Goal: Task Accomplishment & Management: Manage account settings

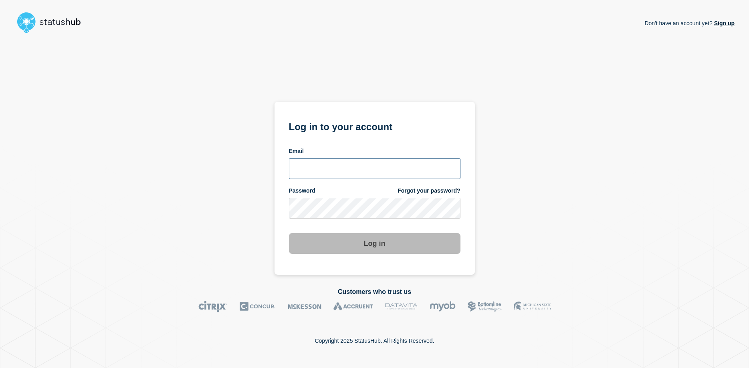
type input "soren.resbo@stil.dk"
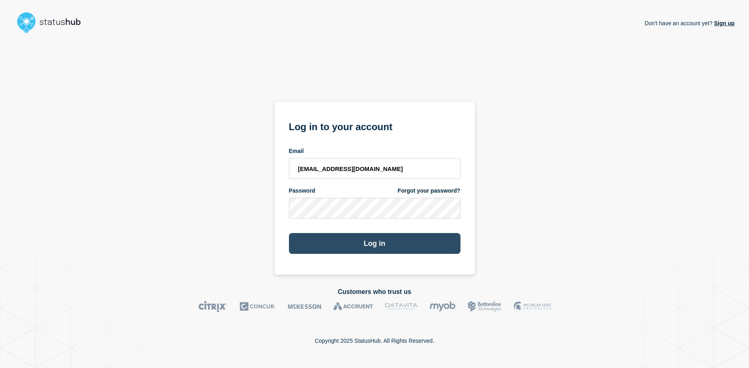
click at [374, 243] on button "Log in" at bounding box center [375, 243] width 172 height 21
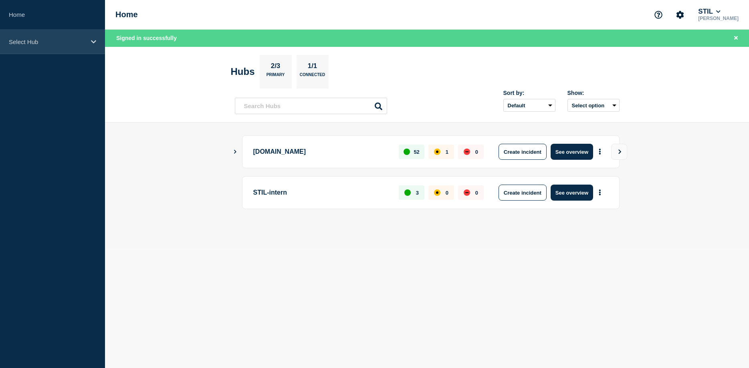
click at [91, 40] on div "Select Hub" at bounding box center [52, 42] width 105 height 24
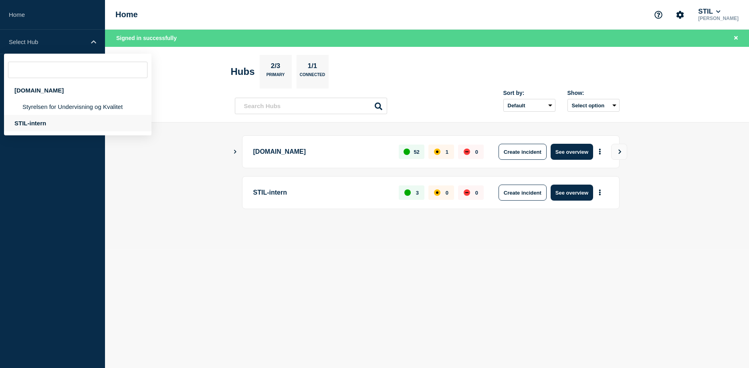
click at [51, 122] on div "STIL-intern" at bounding box center [78, 123] width 148 height 16
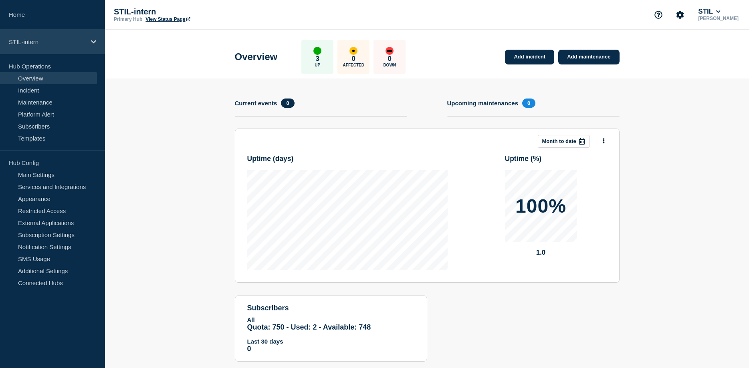
click at [89, 40] on div "STIL-intern" at bounding box center [52, 42] width 105 height 24
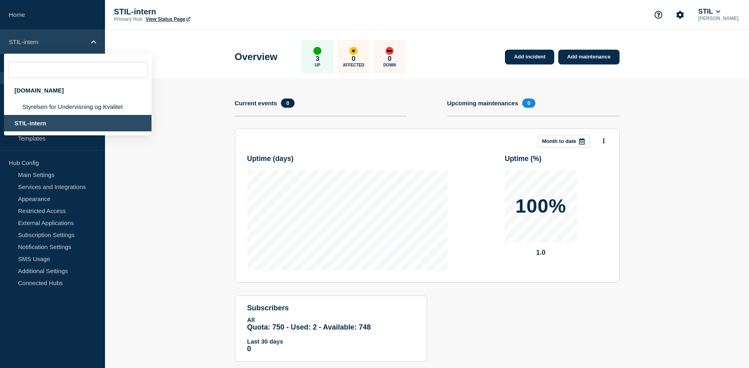
click at [90, 38] on div "STIL-intern" at bounding box center [52, 42] width 105 height 24
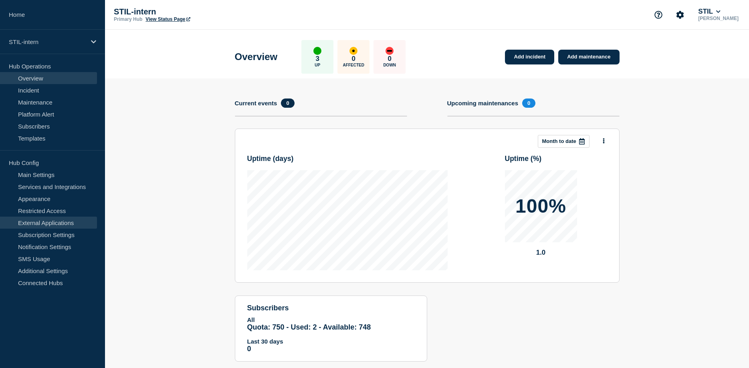
click at [57, 224] on link "External Applications" at bounding box center [48, 223] width 97 height 12
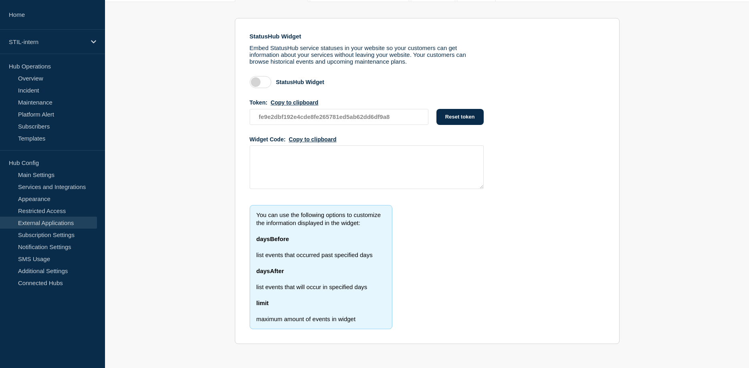
scroll to position [103, 0]
click at [46, 188] on link "Services and Integrations" at bounding box center [48, 187] width 97 height 12
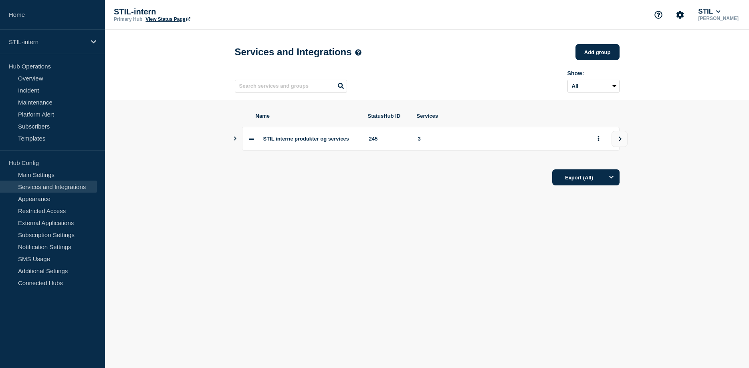
click at [236, 141] on icon "Show services" at bounding box center [235, 139] width 2 height 4
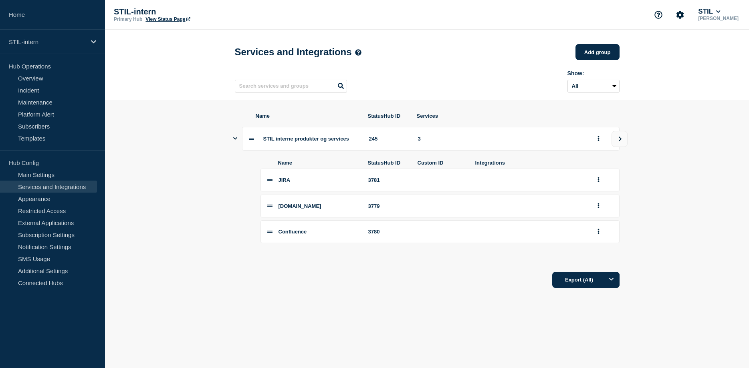
click at [236, 140] on icon "Show services" at bounding box center [235, 138] width 4 height 2
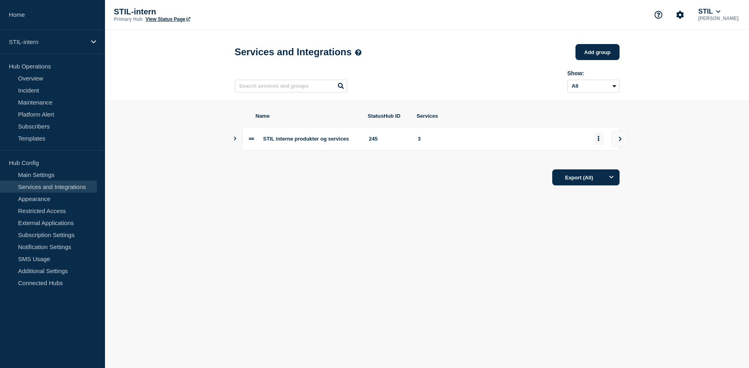
click at [600, 140] on button "group actions" at bounding box center [599, 139] width 10 height 12
click at [615, 144] on button "view group" at bounding box center [620, 139] width 16 height 16
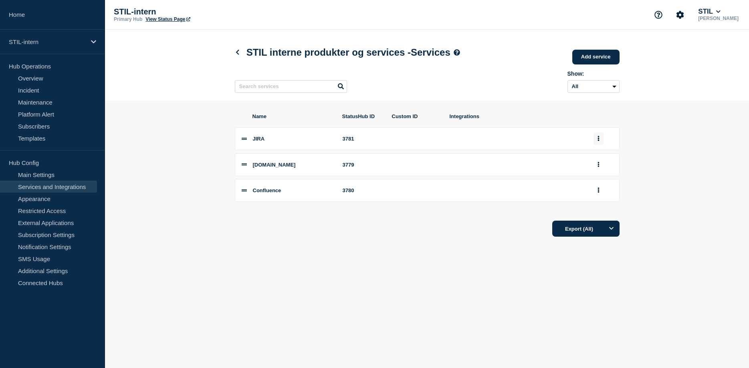
click at [602, 141] on button "group actions" at bounding box center [599, 139] width 10 height 12
click at [600, 141] on button "group actions" at bounding box center [599, 139] width 10 height 12
click at [602, 144] on button "group actions" at bounding box center [599, 139] width 10 height 12
click at [592, 159] on button "Edit" at bounding box center [603, 154] width 40 height 12
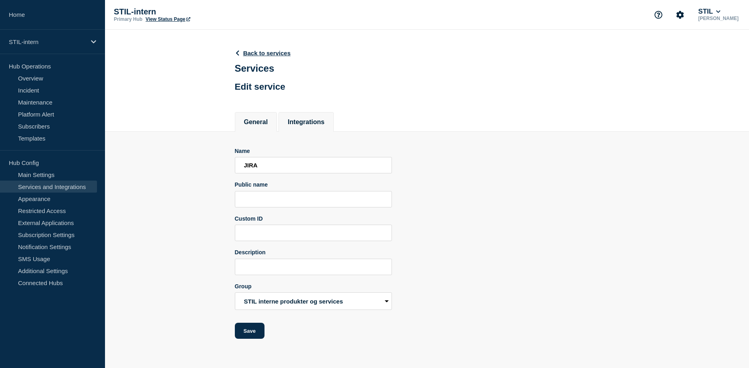
click at [310, 126] on button "Integrations" at bounding box center [306, 122] width 37 height 7
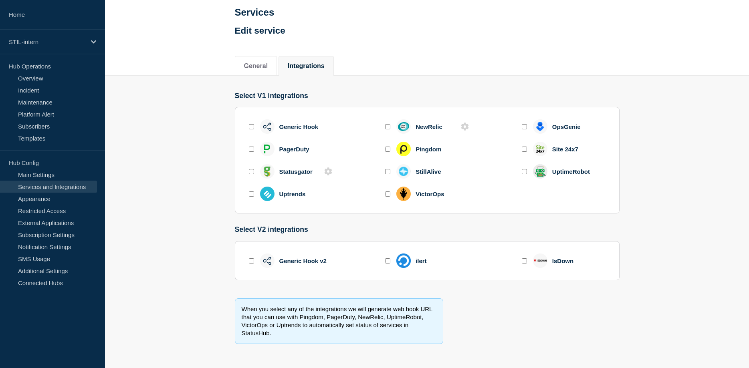
scroll to position [62, 0]
click at [249, 124] on input "enable generic_hook" at bounding box center [251, 126] width 5 height 5
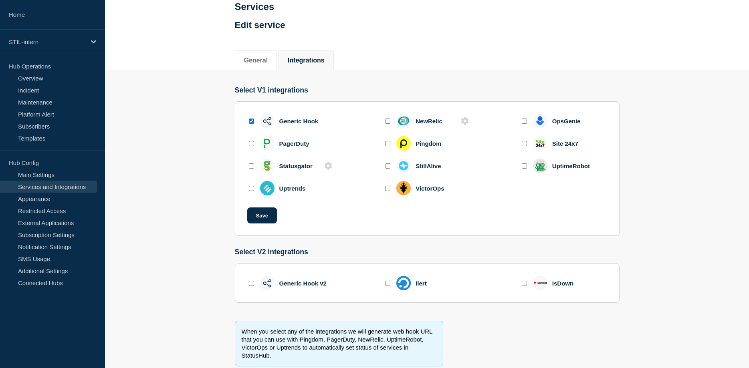
click at [250, 124] on input "enable generic_hook" at bounding box center [251, 121] width 5 height 5
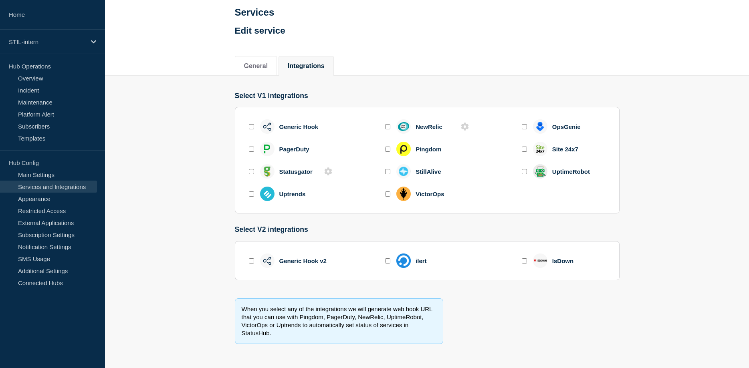
click at [250, 124] on input "enable generic_hook" at bounding box center [251, 126] width 5 height 5
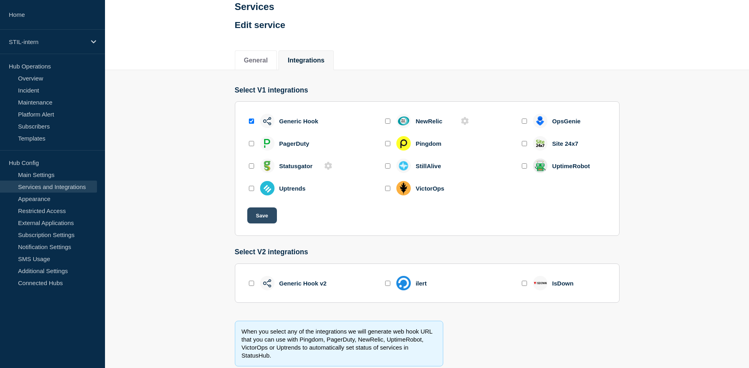
click at [267, 219] on button "Save" at bounding box center [262, 216] width 30 height 16
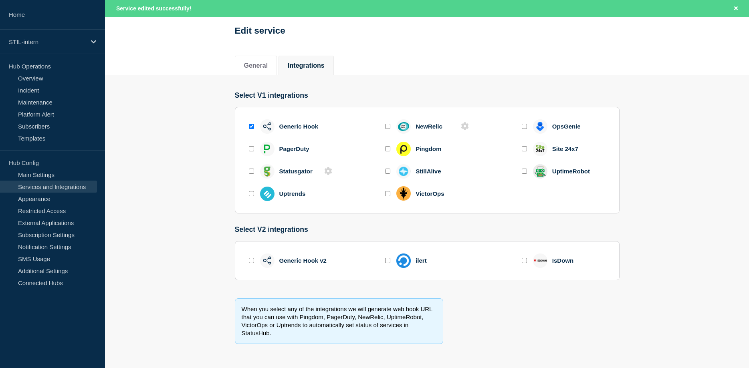
scroll to position [79, 0]
click at [251, 124] on input "enable generic_hook" at bounding box center [251, 126] width 5 height 5
checkbox input "false"
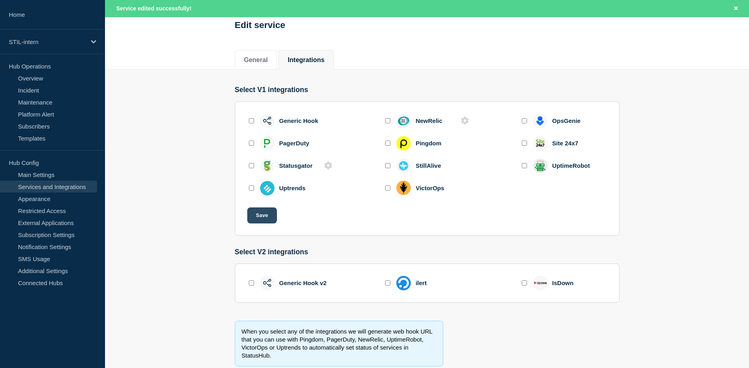
click at [254, 215] on button "Save" at bounding box center [262, 216] width 30 height 16
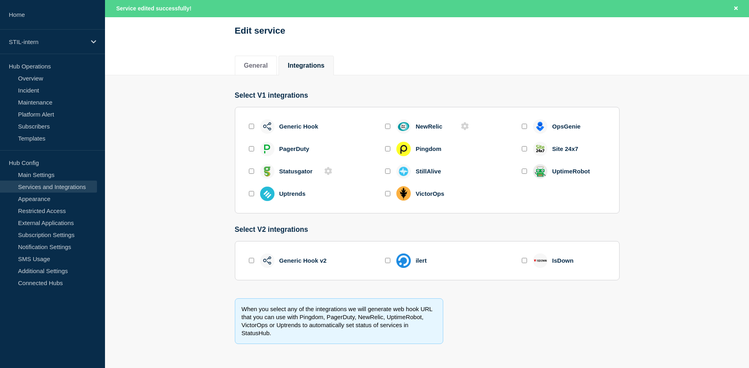
click at [387, 259] on input "enable ilert" at bounding box center [387, 260] width 5 height 5
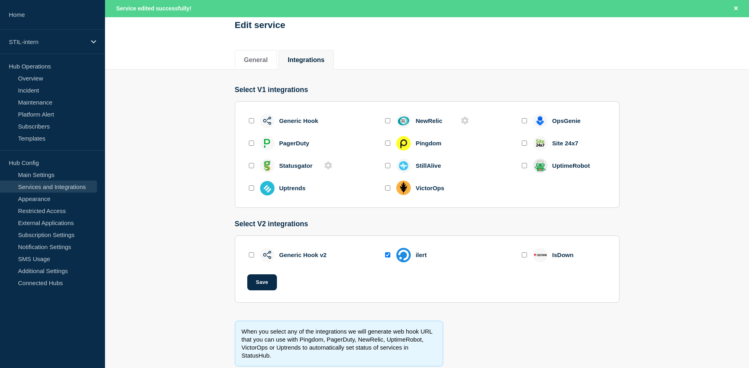
click at [387, 258] on input "enable ilert" at bounding box center [387, 255] width 5 height 5
checkbox input "false"
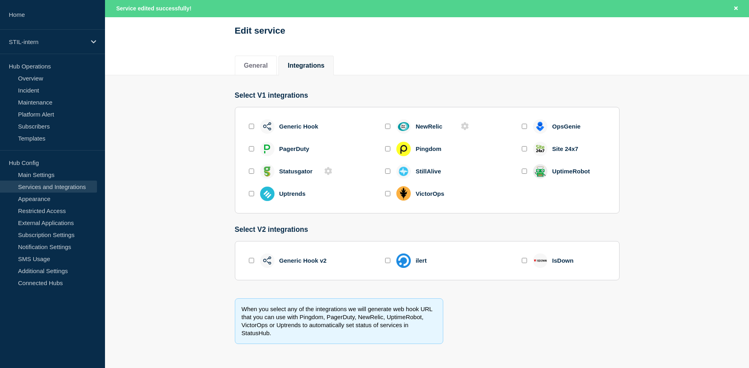
click at [567, 169] on div "UptimeRobot" at bounding box center [571, 171] width 38 height 7
click at [657, 182] on section "Select V1 integrations Generic Hook NewRelic OpsGenie PagerDuty Pingdom Site 24…" at bounding box center [427, 215] width 644 height 281
